Goal: Navigation & Orientation: Find specific page/section

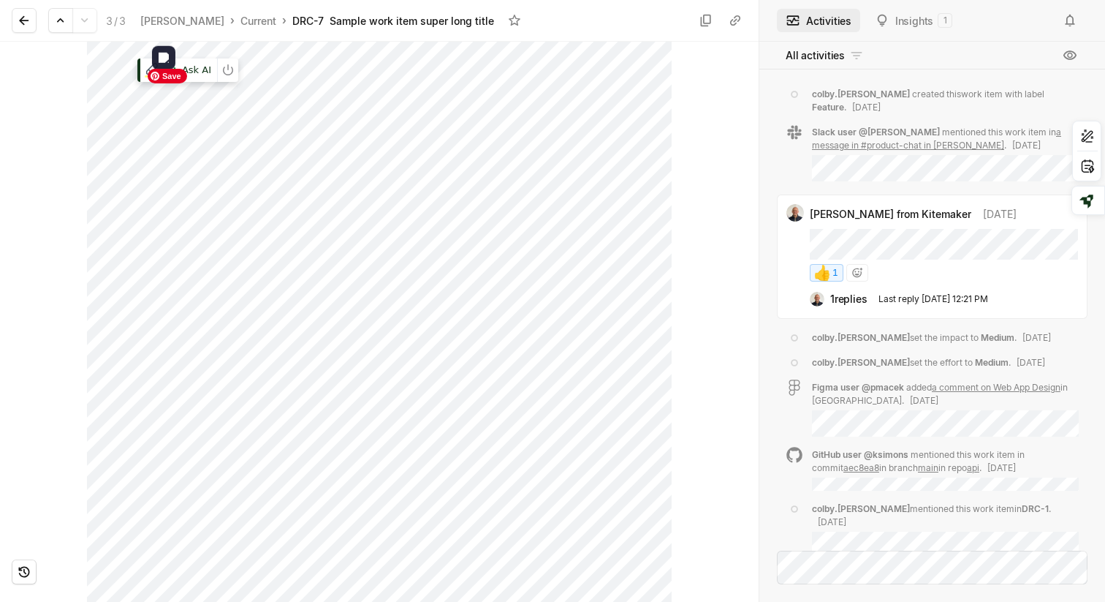
scroll to position [721, 0]
click at [22, 18] on icon at bounding box center [24, 21] width 10 height 10
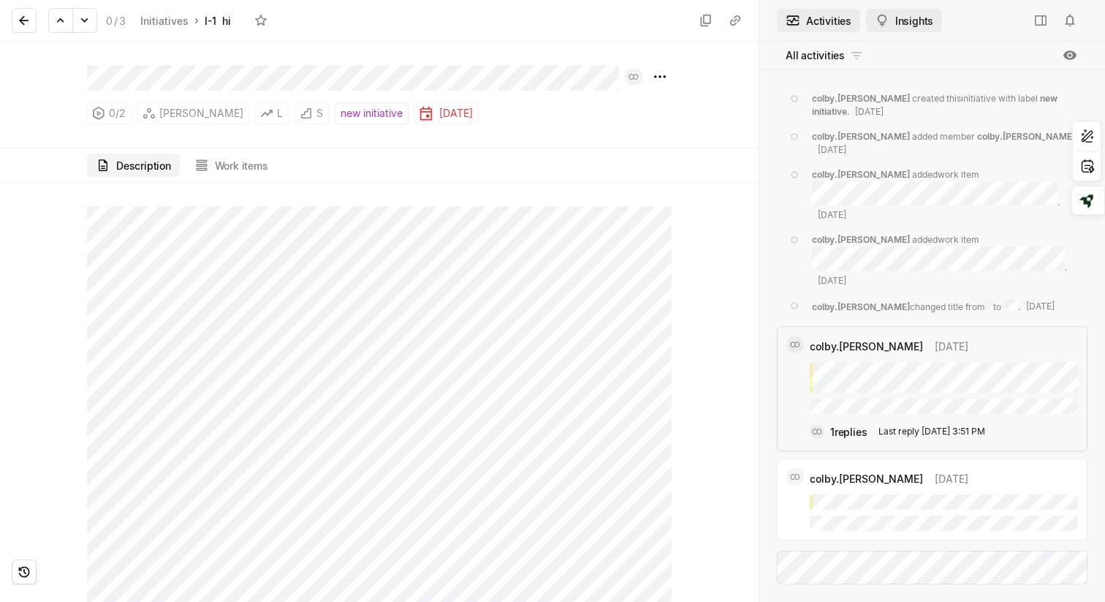
click at [902, 26] on button "Insights" at bounding box center [904, 20] width 76 height 23
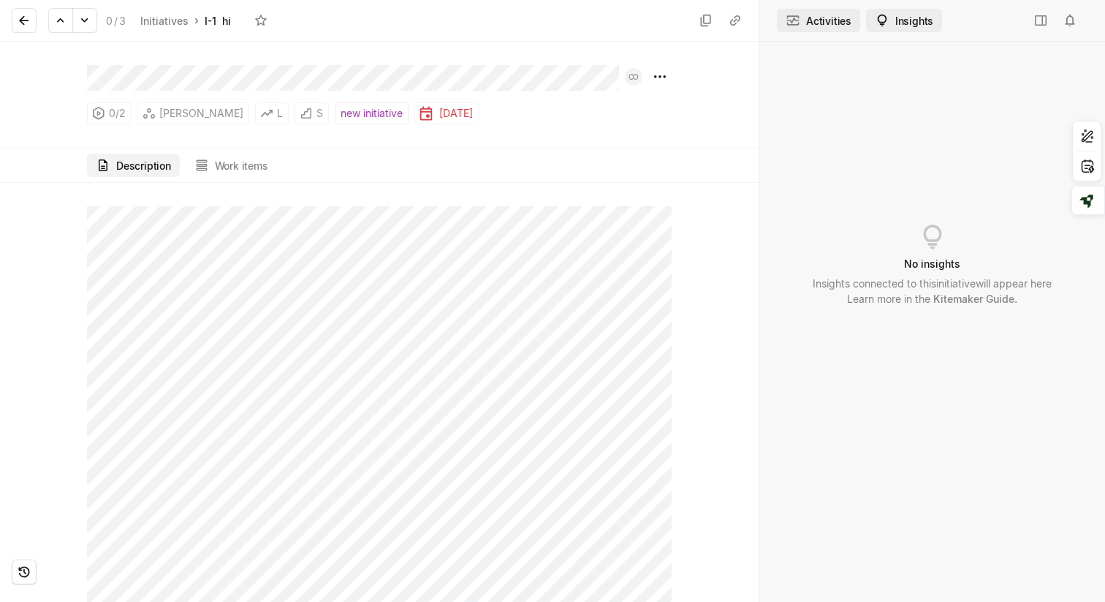
click at [805, 13] on button "Activities" at bounding box center [818, 20] width 83 height 23
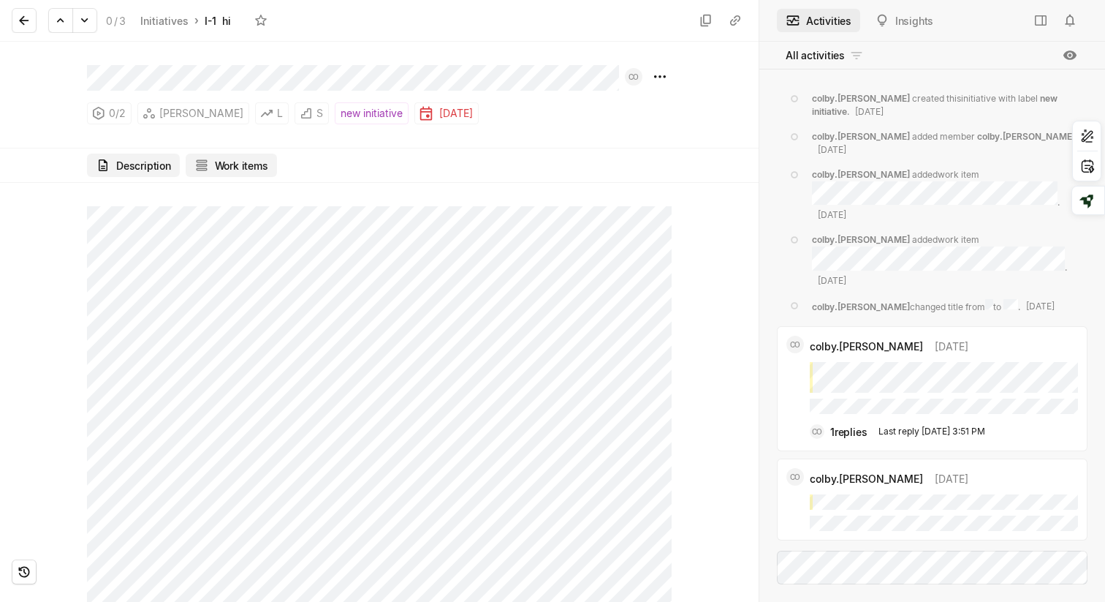
click at [217, 164] on button "Work items" at bounding box center [231, 164] width 91 height 23
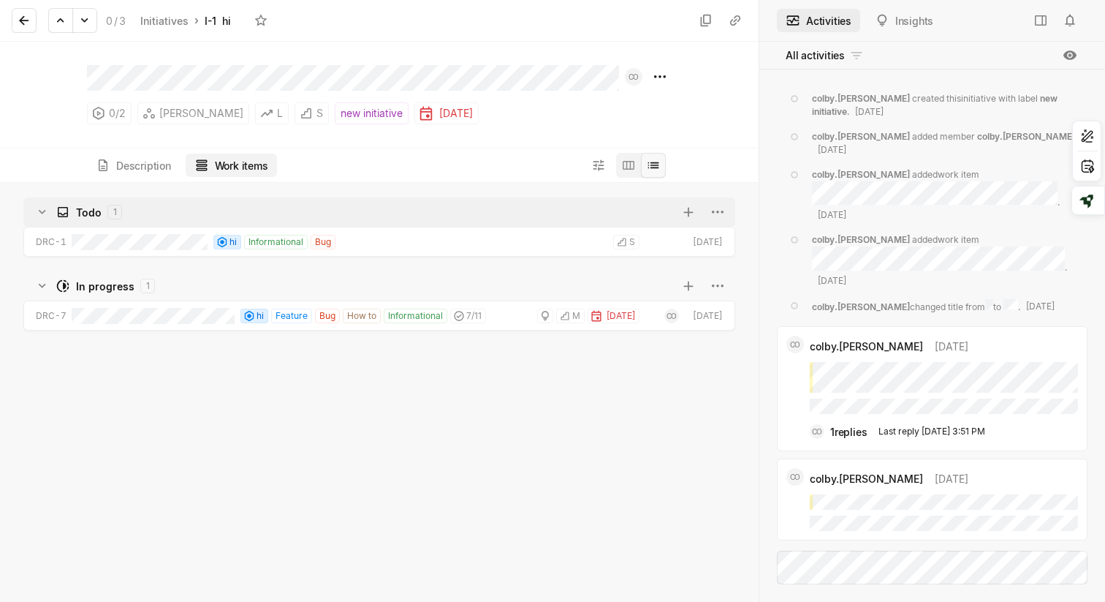
scroll to position [419, 759]
click at [155, 164] on button "Description" at bounding box center [133, 164] width 93 height 23
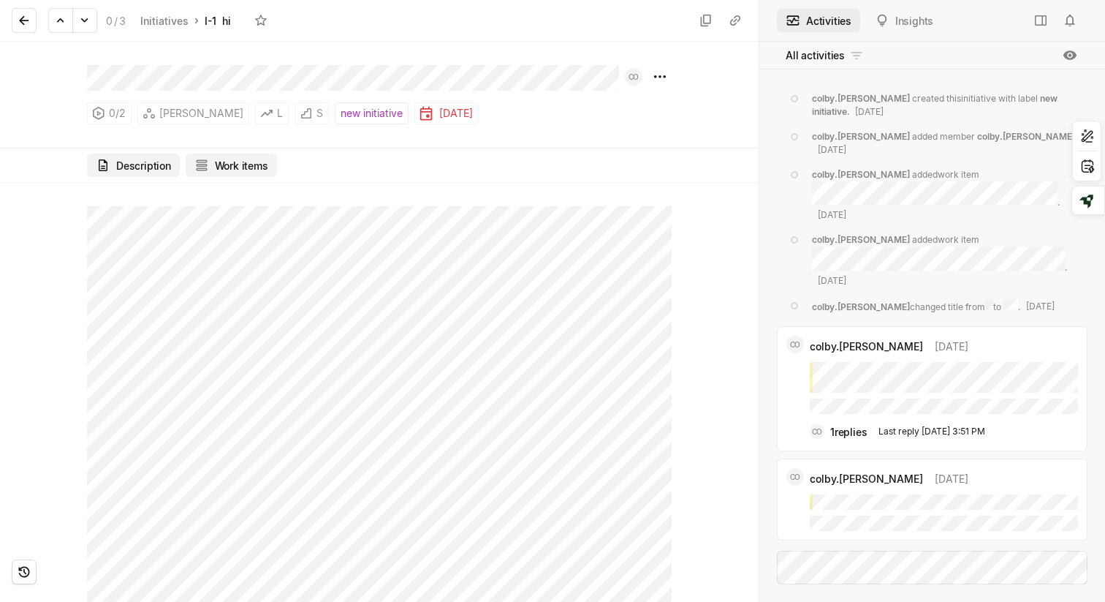
click at [210, 170] on button "Work items" at bounding box center [231, 164] width 91 height 23
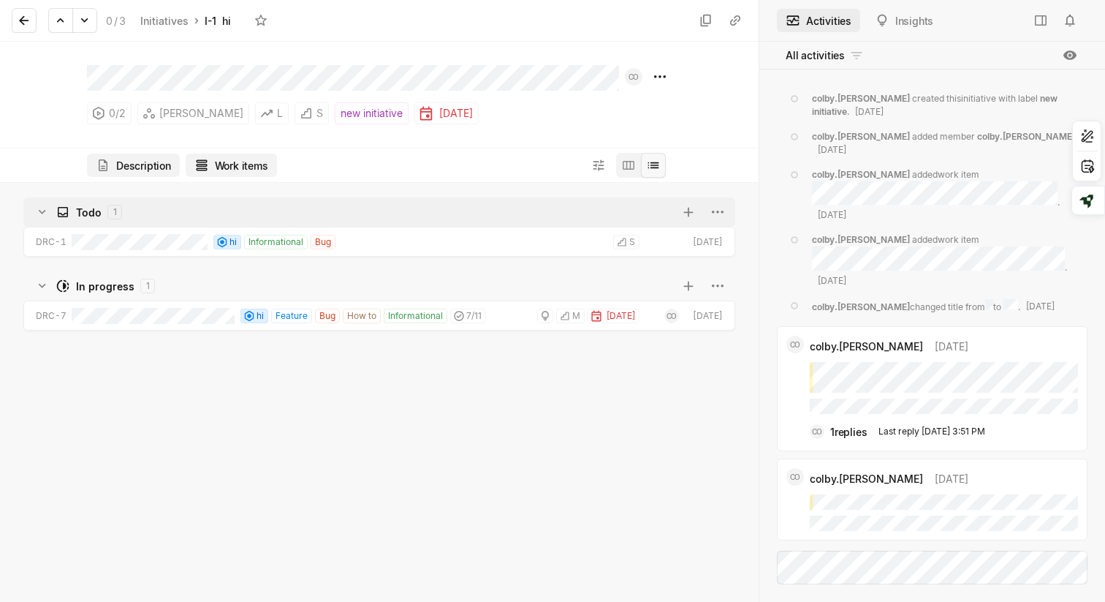
click at [151, 169] on button "Description" at bounding box center [133, 164] width 93 height 23
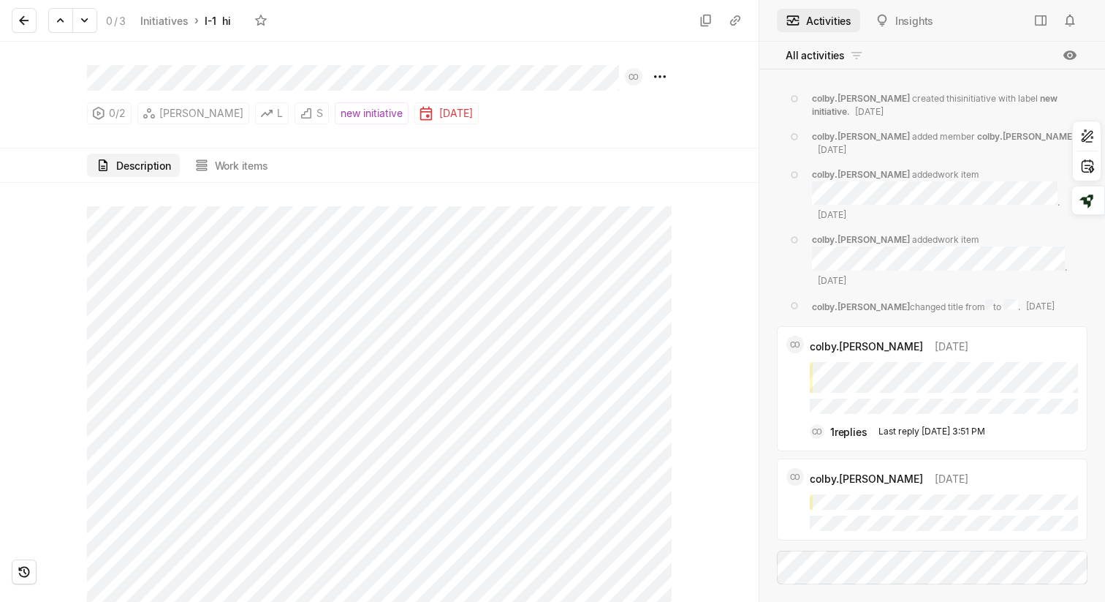
click at [237, 179] on div "Description Work items" at bounding box center [379, 165] width 585 height 34
click at [237, 171] on button "Work items" at bounding box center [231, 164] width 91 height 23
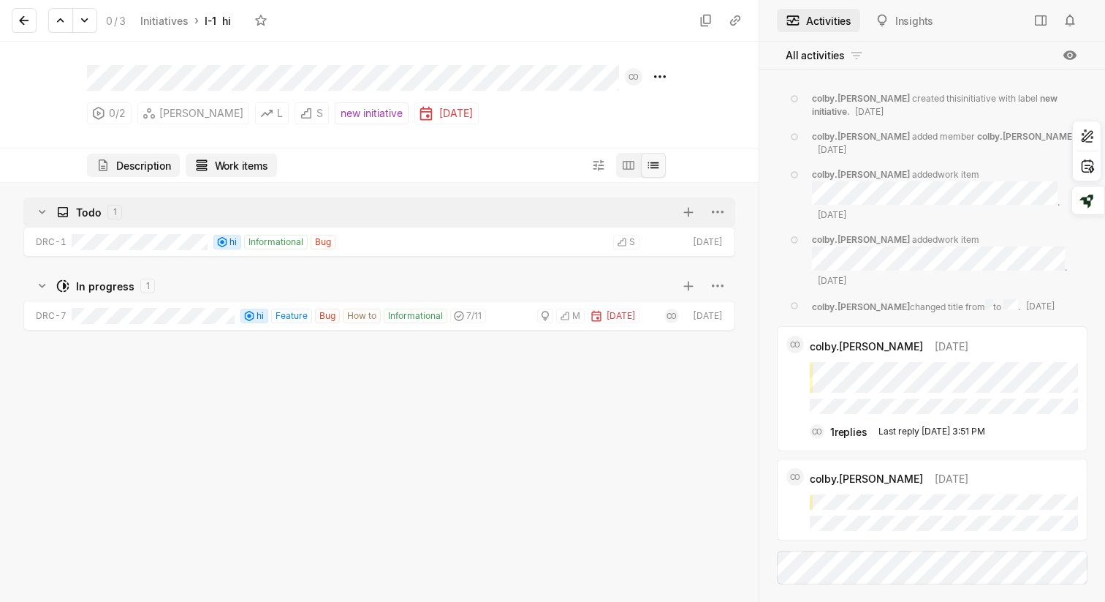
click at [159, 166] on button "Description" at bounding box center [133, 164] width 93 height 23
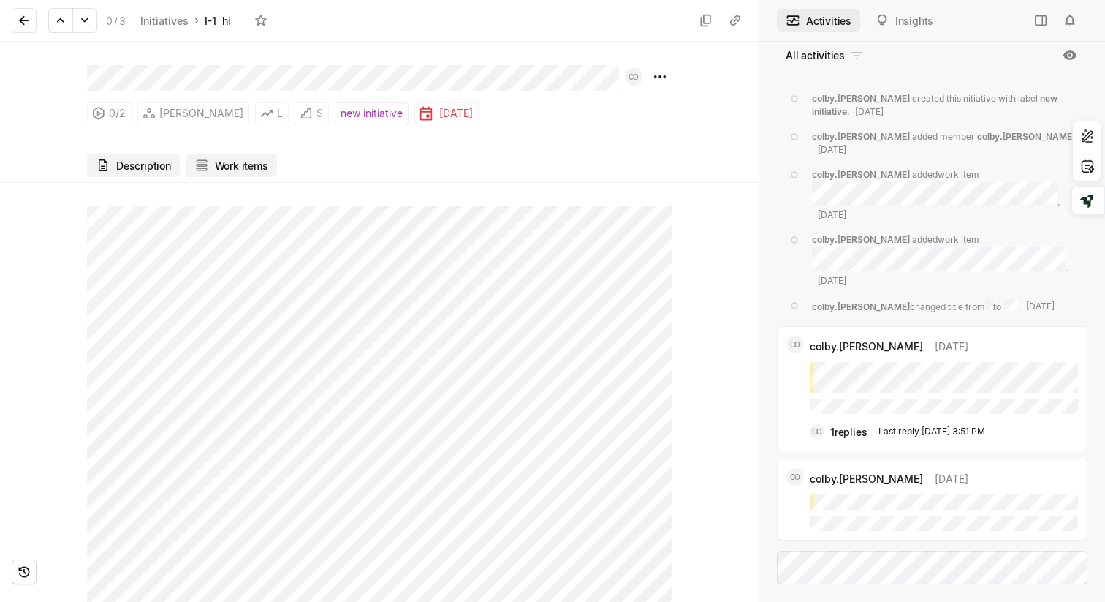
click at [258, 167] on button "Work items" at bounding box center [231, 164] width 91 height 23
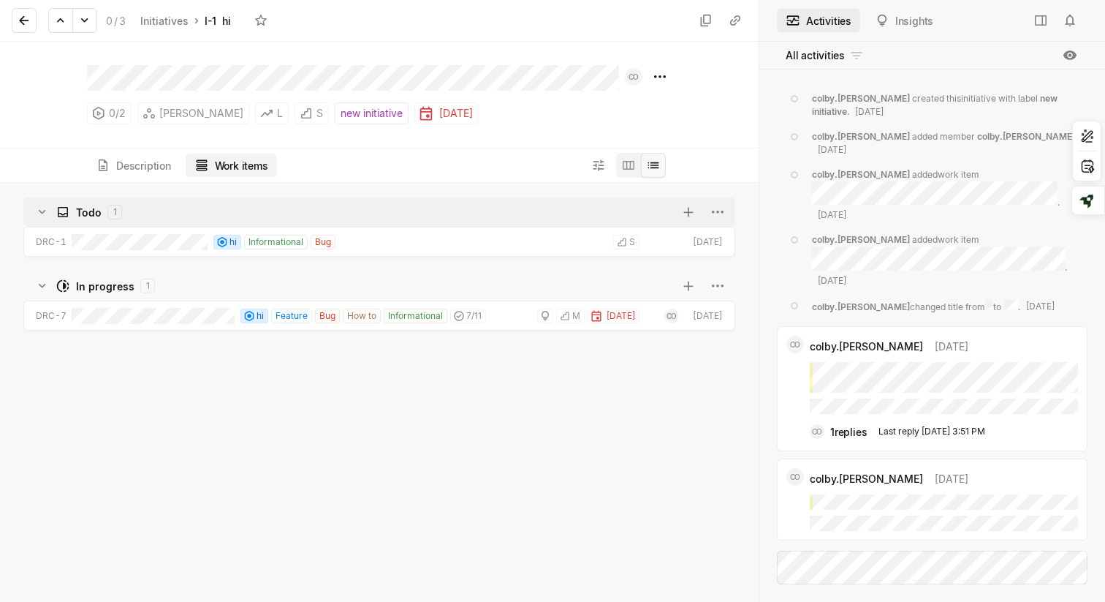
click at [152, 144] on div "0 / 2 [PERSON_NAME] L S new initiative [DATE] CO" at bounding box center [379, 95] width 759 height 107
click at [151, 155] on button "Description" at bounding box center [133, 164] width 93 height 23
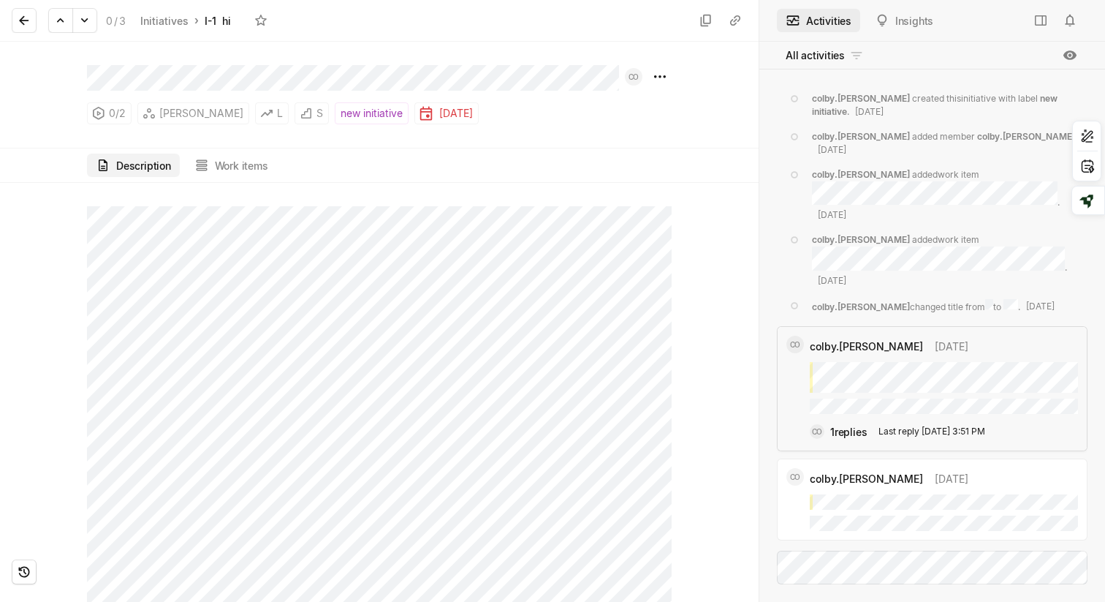
scroll to position [675, 0]
